Goal: Find specific page/section: Find specific page/section

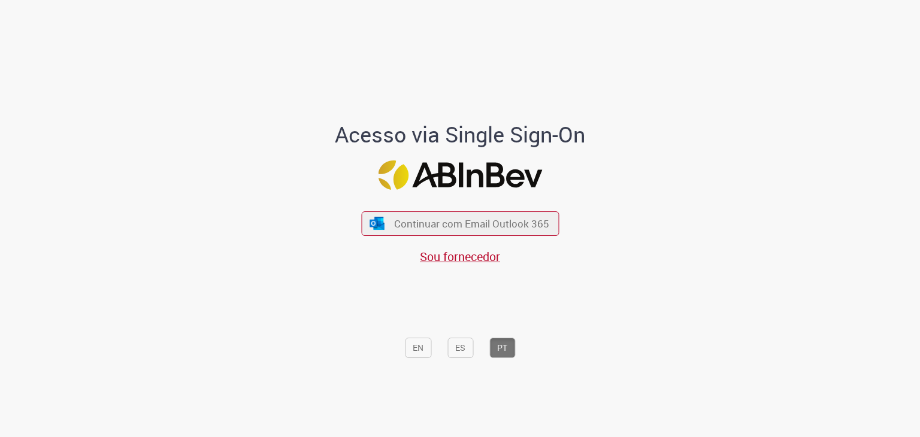
click at [434, 240] on div "Continuar com Email Outlook 365 Sou fornecedor" at bounding box center [460, 232] width 198 height 66
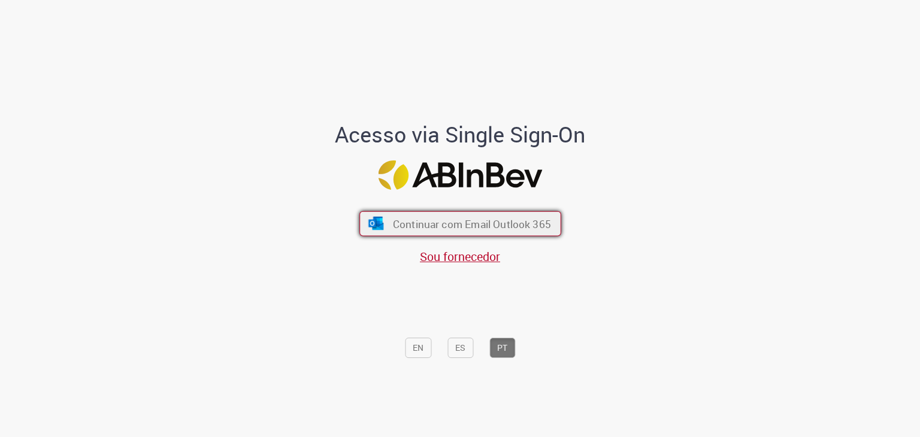
click at [456, 231] on button "Continuar com Email Outlook 365" at bounding box center [460, 223] width 202 height 25
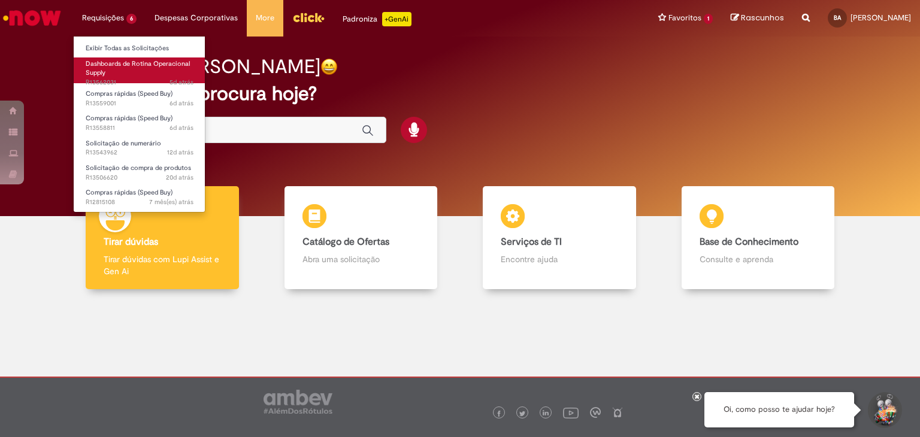
click at [113, 57] on link "Dashboards de Rotina Operacional Supply 5d atrás 5 dias atrás R13562031" at bounding box center [140, 70] width 132 height 26
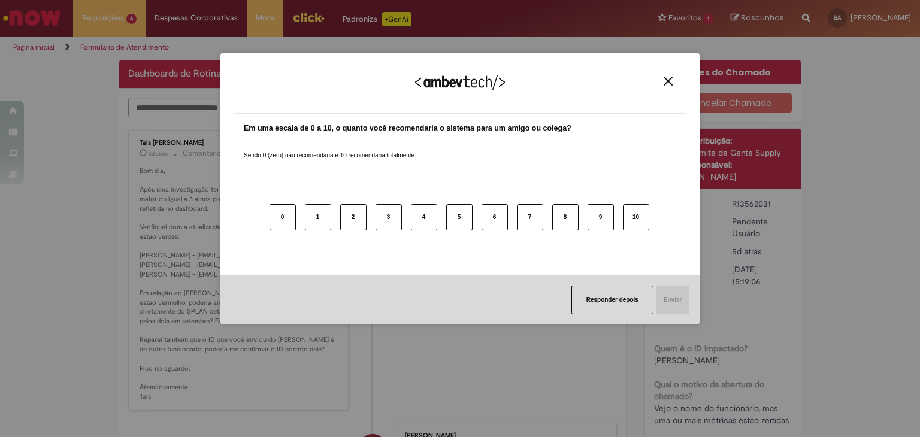
click at [669, 74] on div "Agradecemos seu feedback!" at bounding box center [460, 90] width 450 height 47
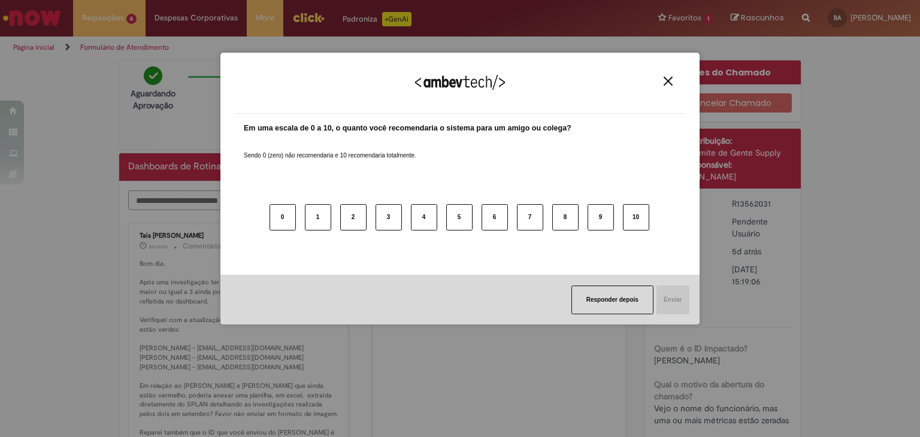
click at [668, 83] on img "Close" at bounding box center [668, 81] width 9 height 9
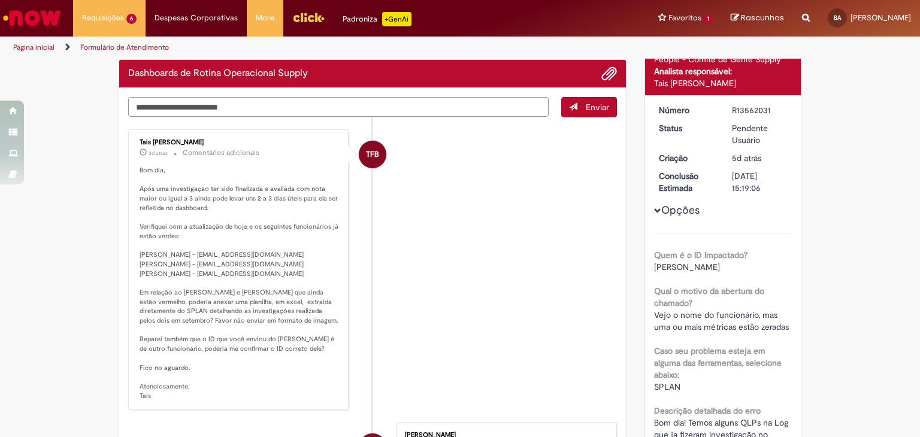
scroll to position [93, 0]
